Goal: Check status: Check status

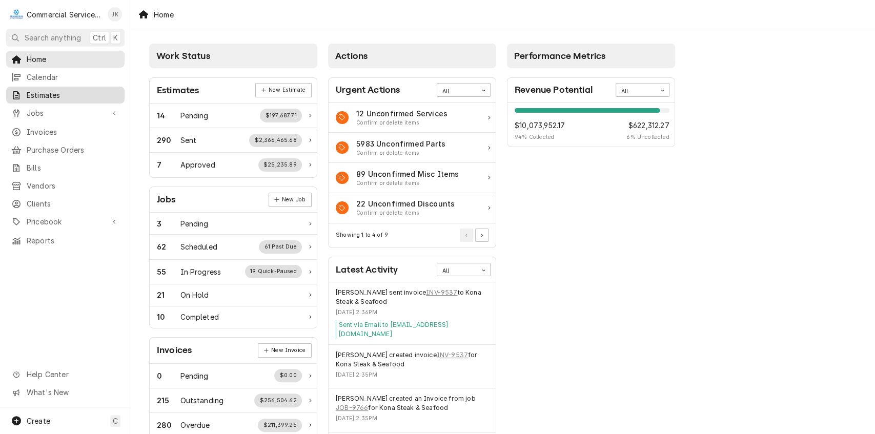
click at [64, 90] on span "Estimates" at bounding box center [73, 95] width 93 height 11
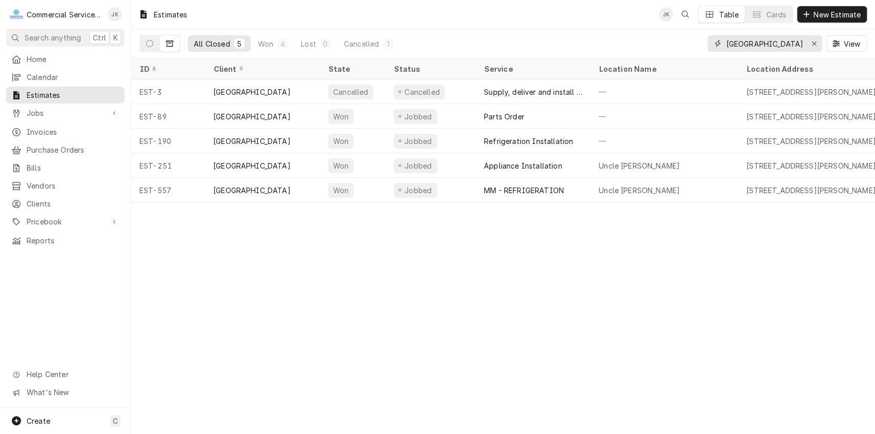
click at [777, 42] on input "[GEOGRAPHIC_DATA]" at bounding box center [764, 43] width 77 height 16
type input "G"
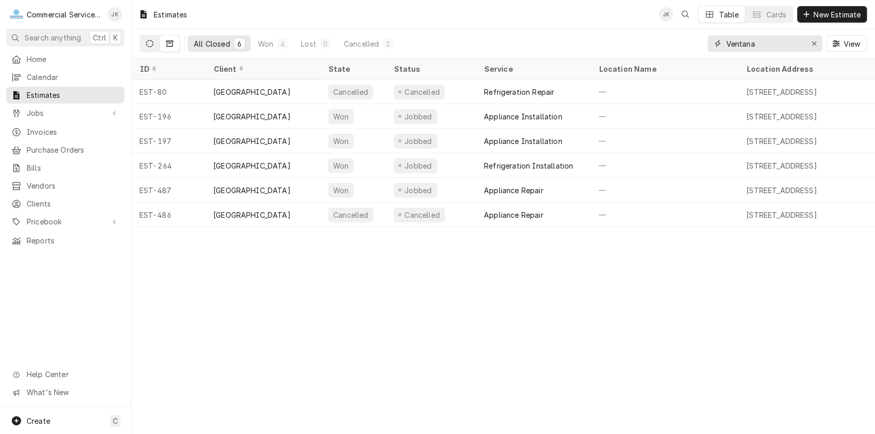
type input "Ventana"
click at [151, 46] on icon "Dynamic Content Wrapper" at bounding box center [149, 43] width 7 height 7
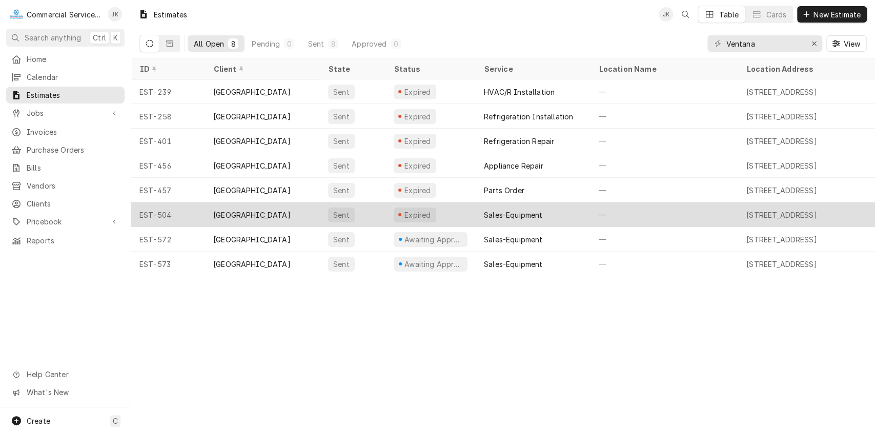
click at [423, 213] on div "Expired" at bounding box center [417, 215] width 29 height 11
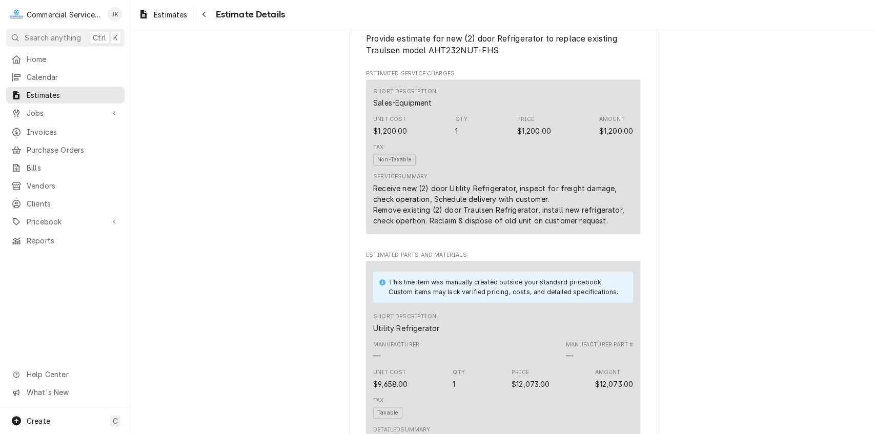
scroll to position [502, 0]
